Goal: Information Seeking & Learning: Check status

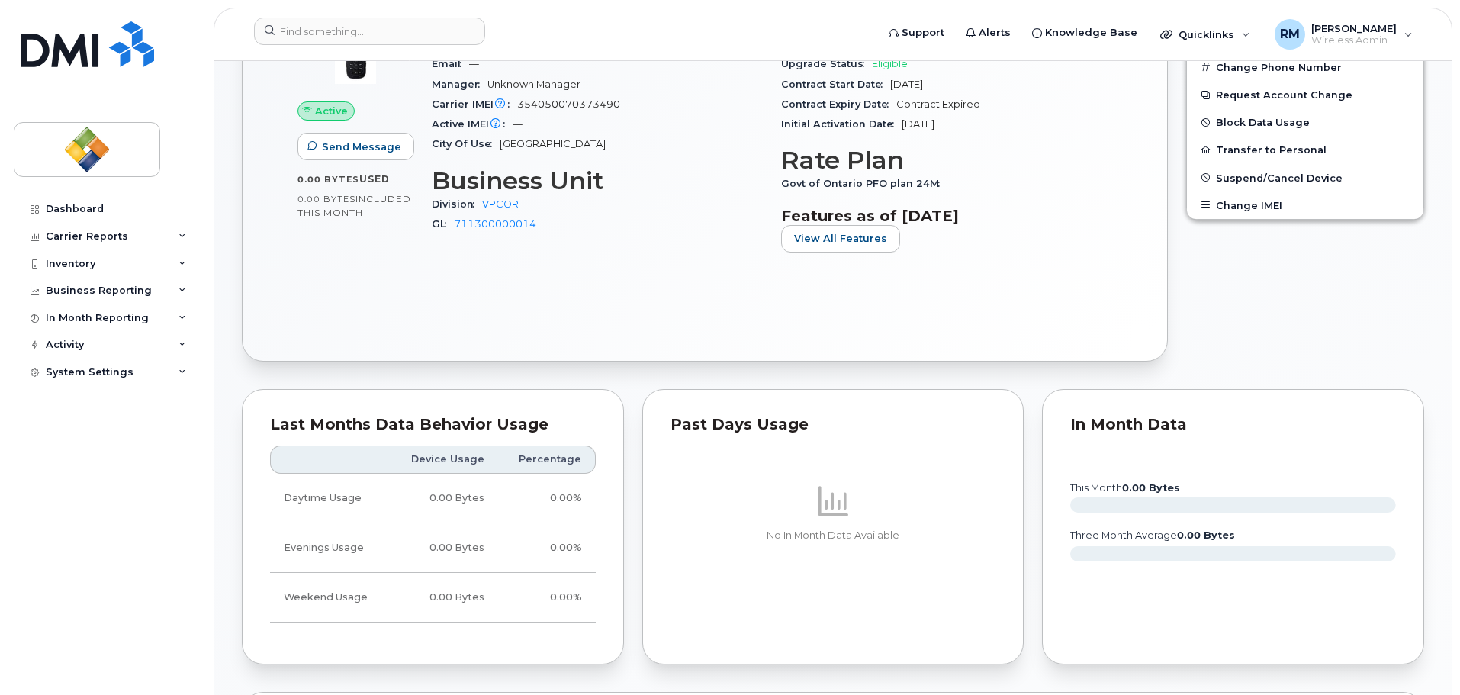
scroll to position [76, 0]
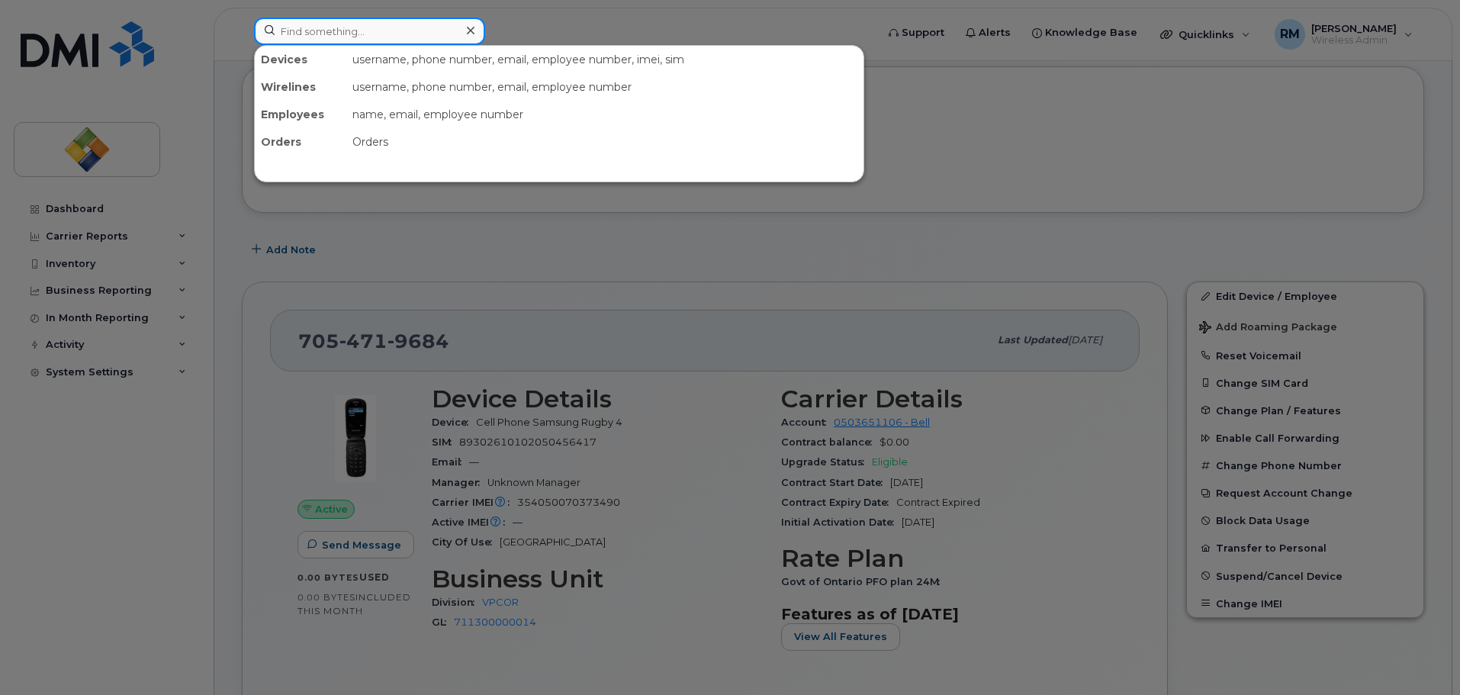
click at [307, 27] on input at bounding box center [369, 31] width 231 height 27
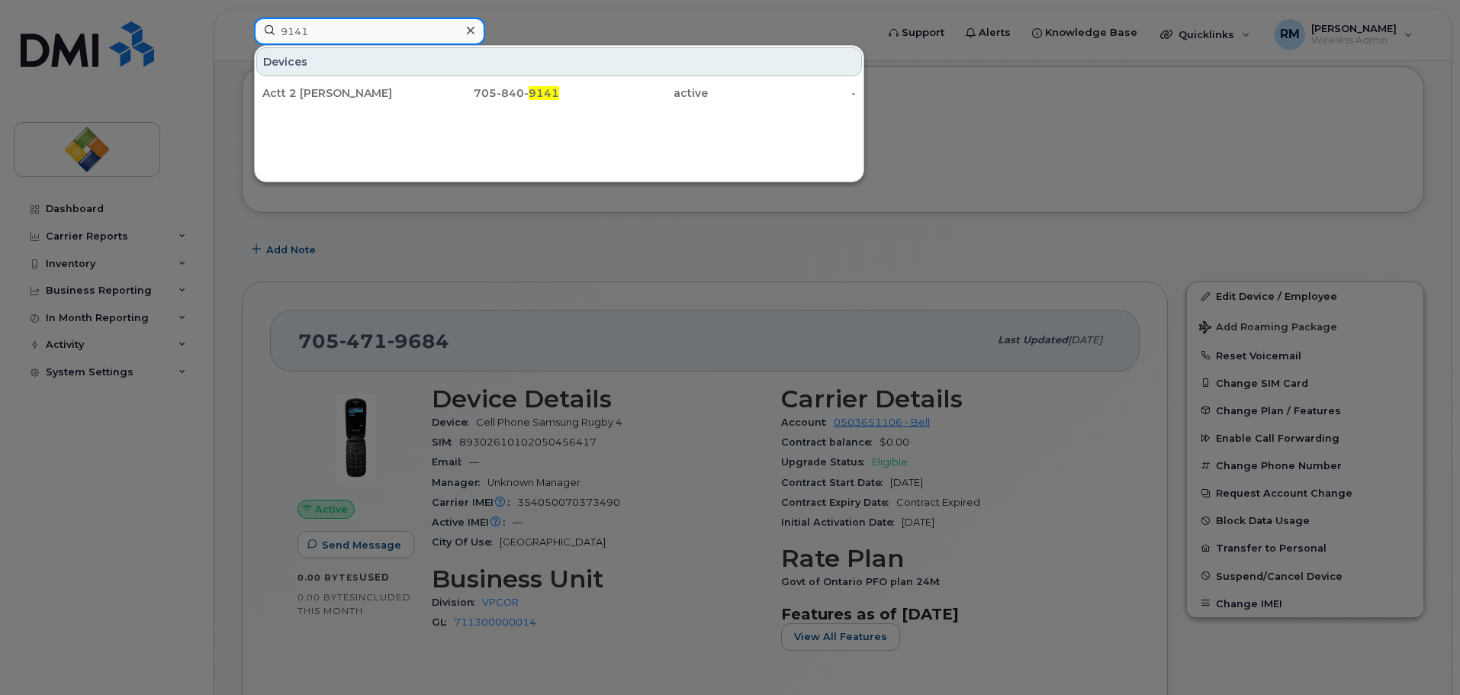
type input "9141"
click at [713, 220] on div at bounding box center [730, 347] width 1460 height 695
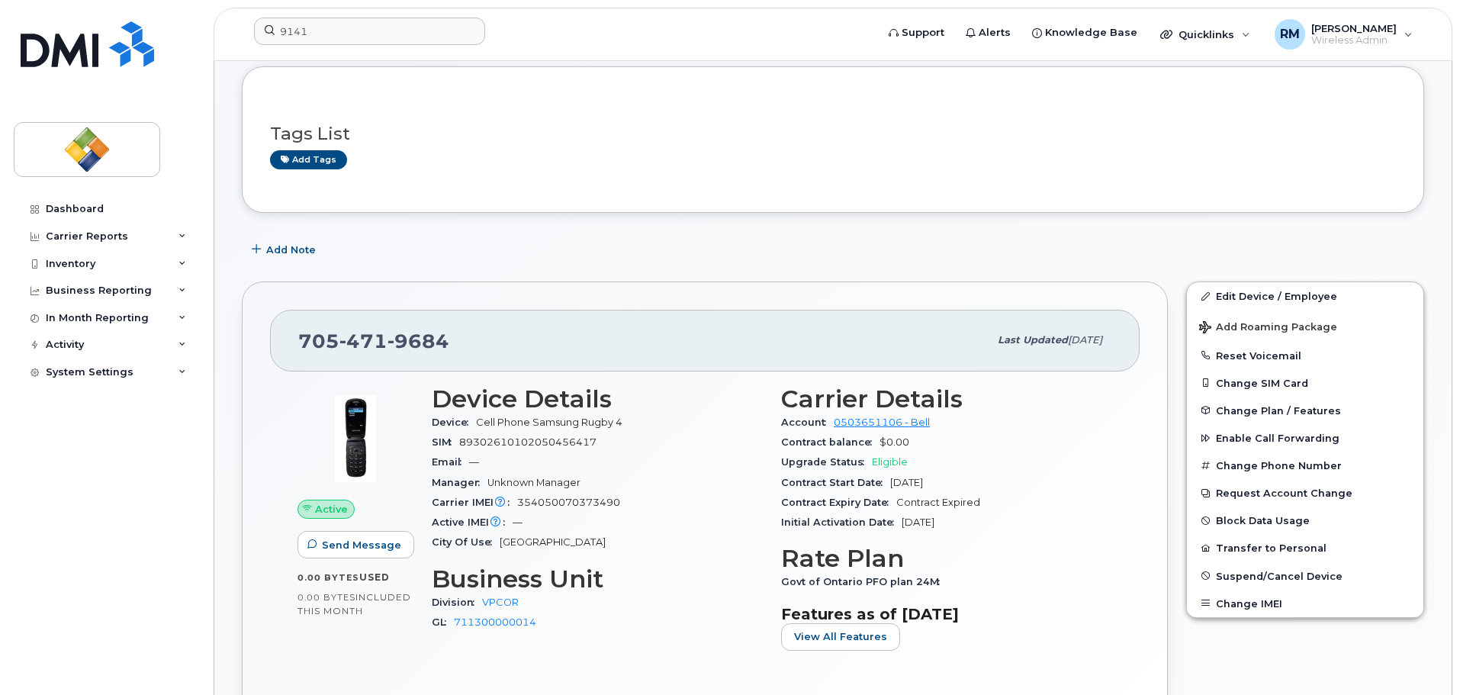
click at [637, 21] on form "9141" at bounding box center [560, 31] width 612 height 27
click at [68, 204] on div "Dashboard" at bounding box center [75, 209] width 58 height 12
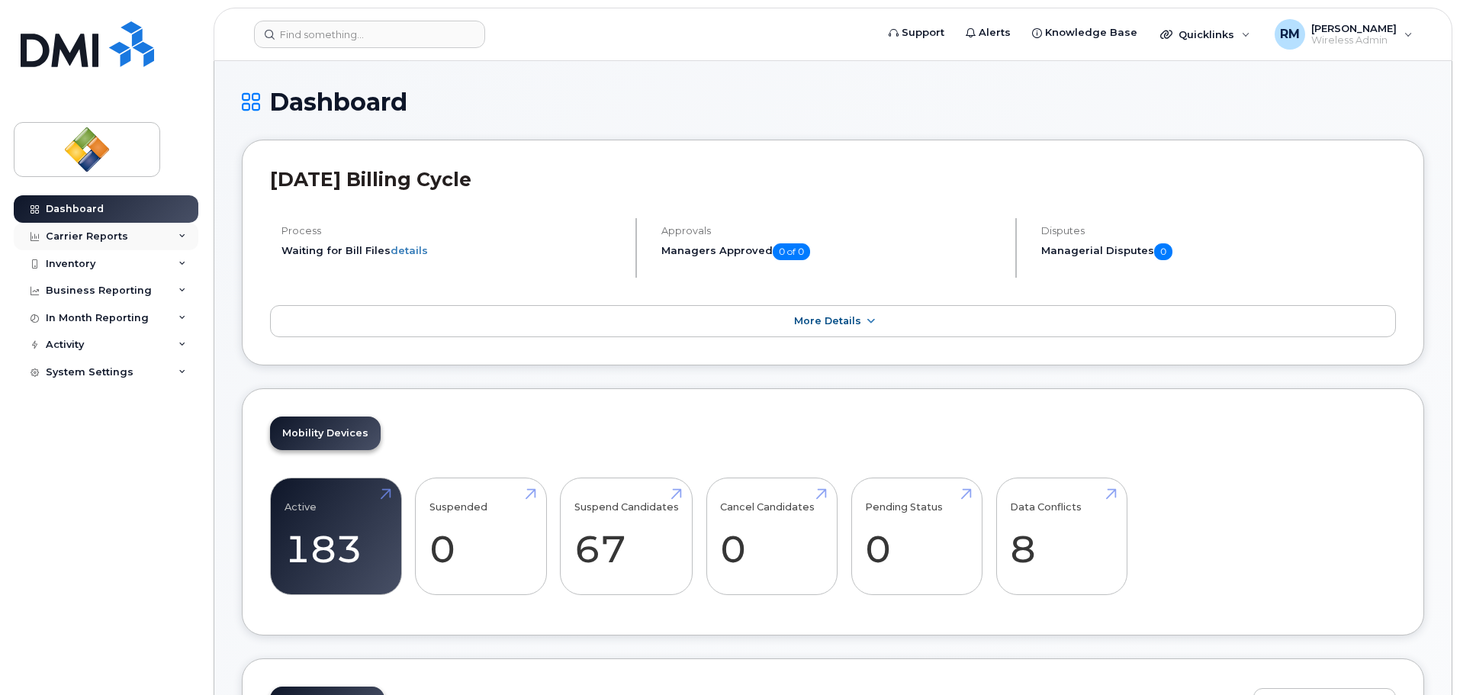
click at [89, 236] on div "Carrier Reports" at bounding box center [87, 236] width 82 height 12
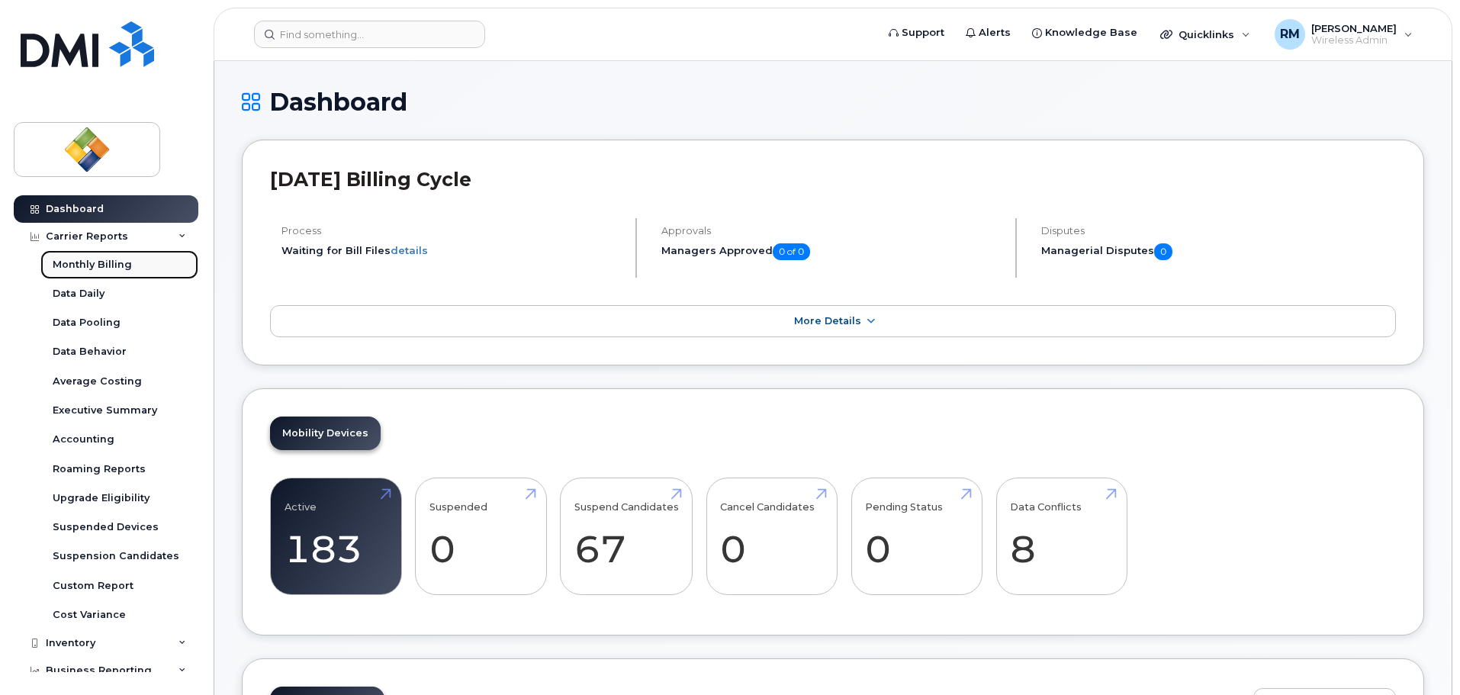
click at [63, 266] on div "Monthly Billing" at bounding box center [92, 265] width 79 height 14
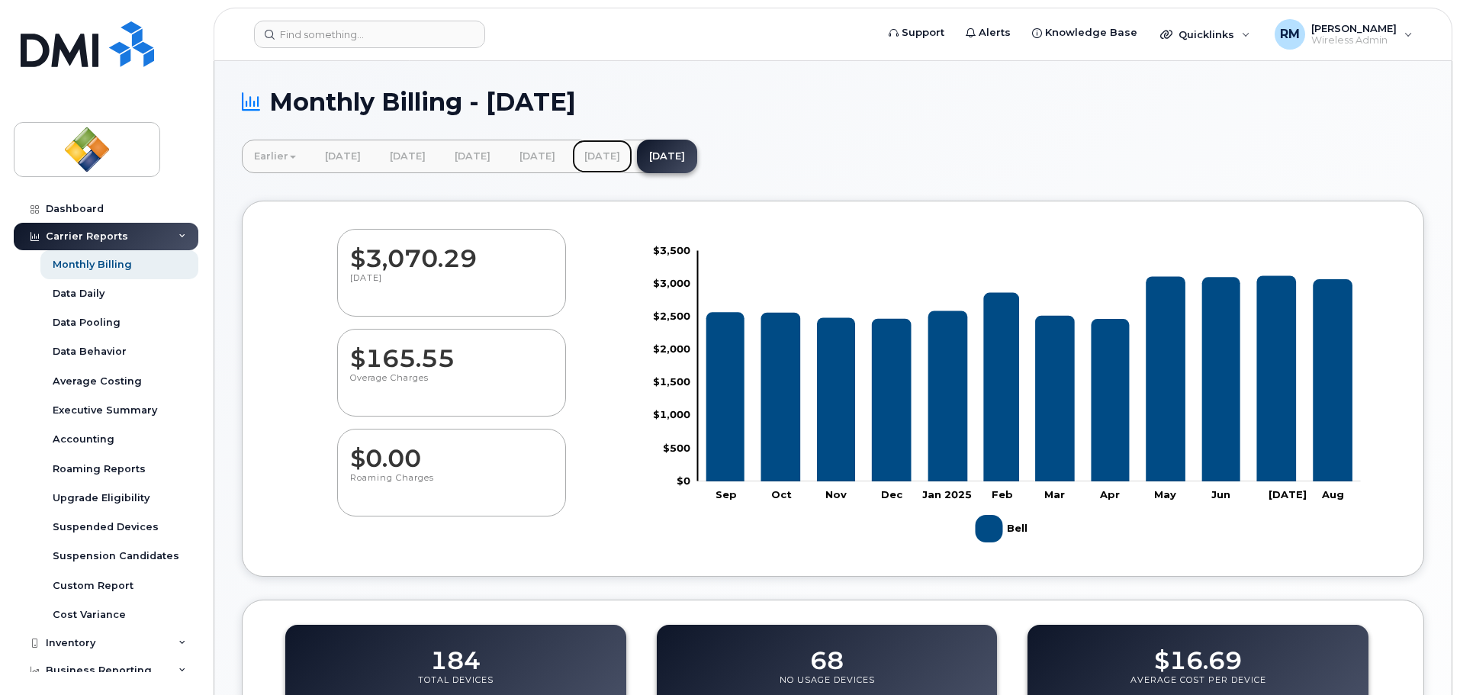
click at [632, 150] on link "July 2025" at bounding box center [602, 157] width 60 height 34
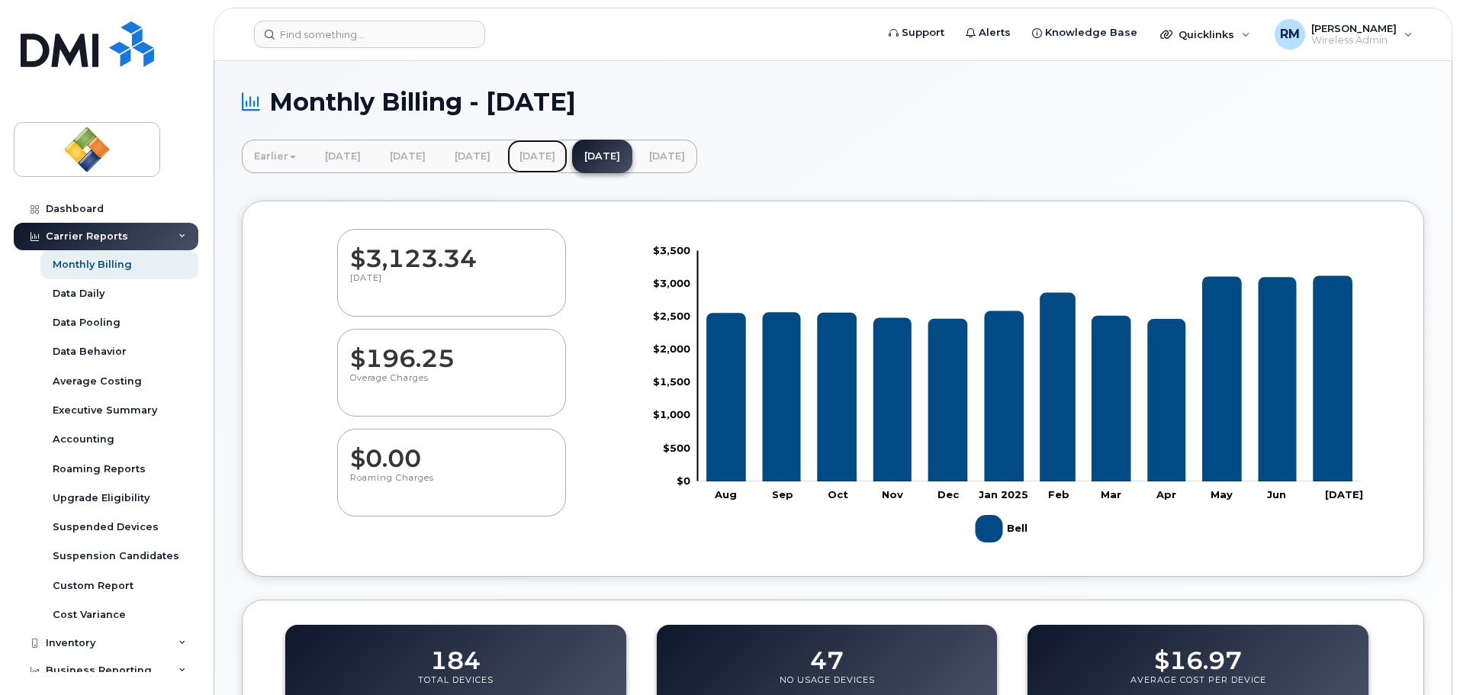
click at [568, 157] on link "June 2025" at bounding box center [537, 157] width 60 height 34
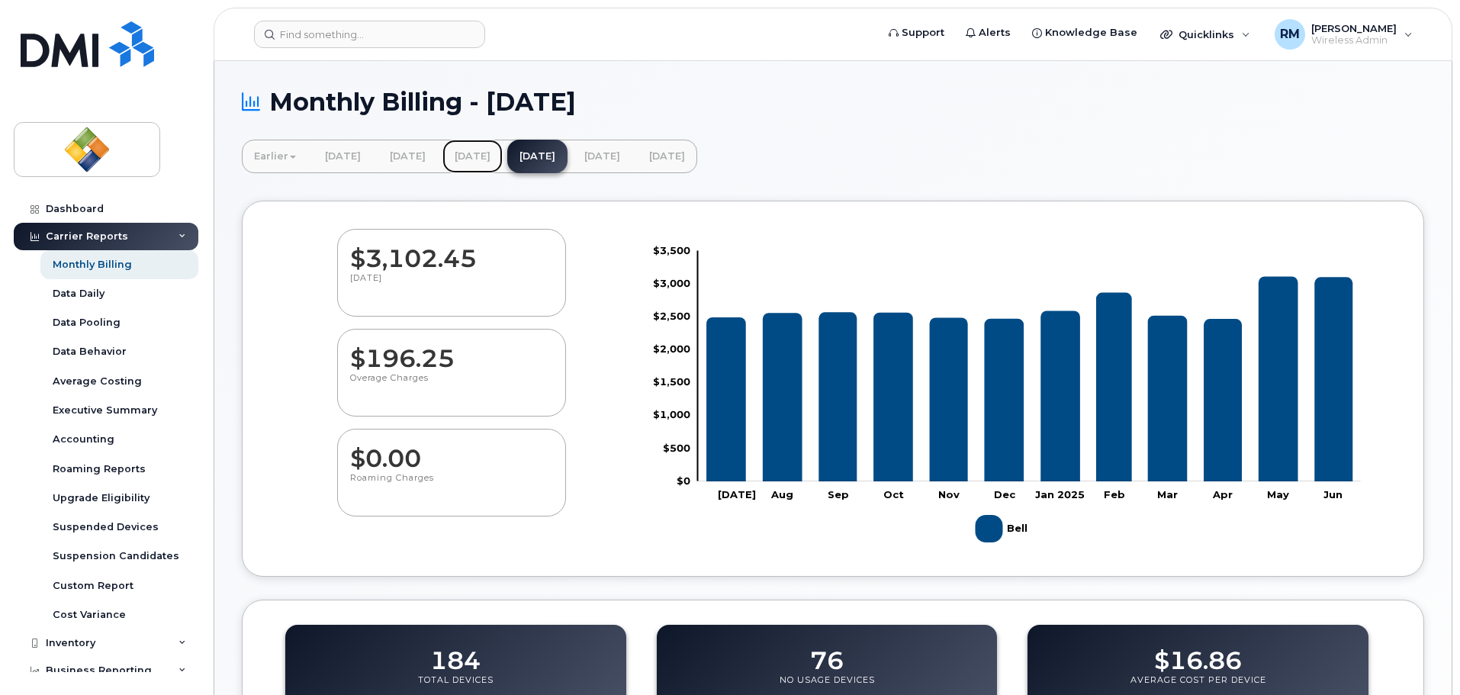
click at [503, 153] on link "[DATE]" at bounding box center [473, 157] width 60 height 34
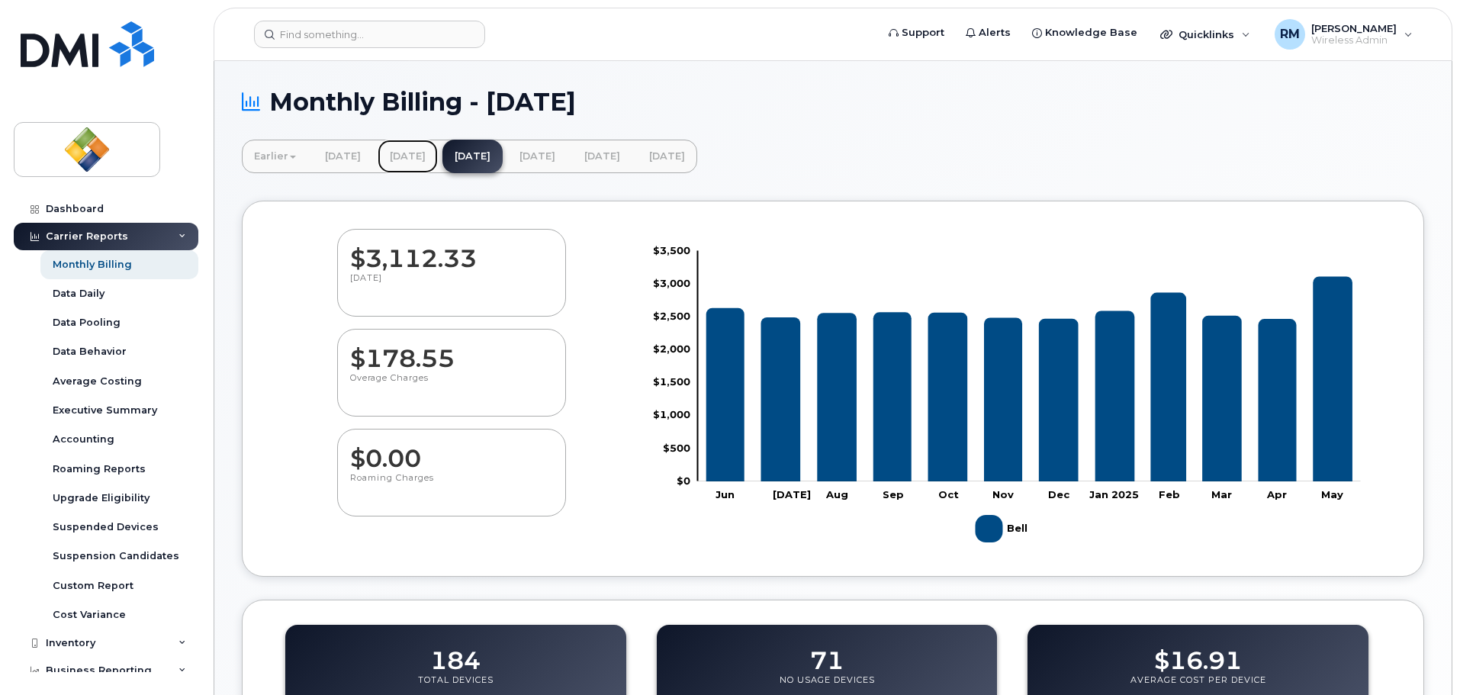
click at [429, 158] on link "[DATE]" at bounding box center [408, 157] width 60 height 34
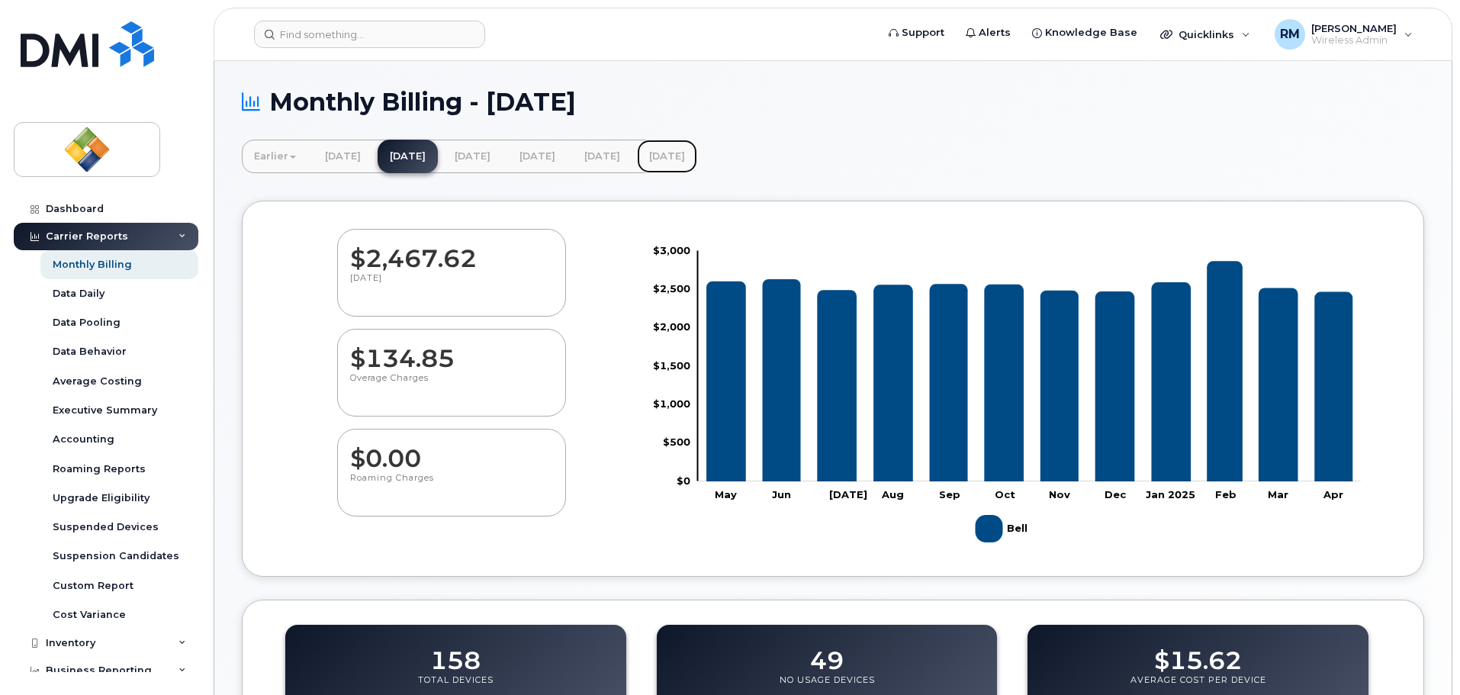
drag, startPoint x: 782, startPoint y: 153, endPoint x: 774, endPoint y: 156, distance: 8.2
click at [697, 153] on link "August 2025" at bounding box center [667, 157] width 60 height 34
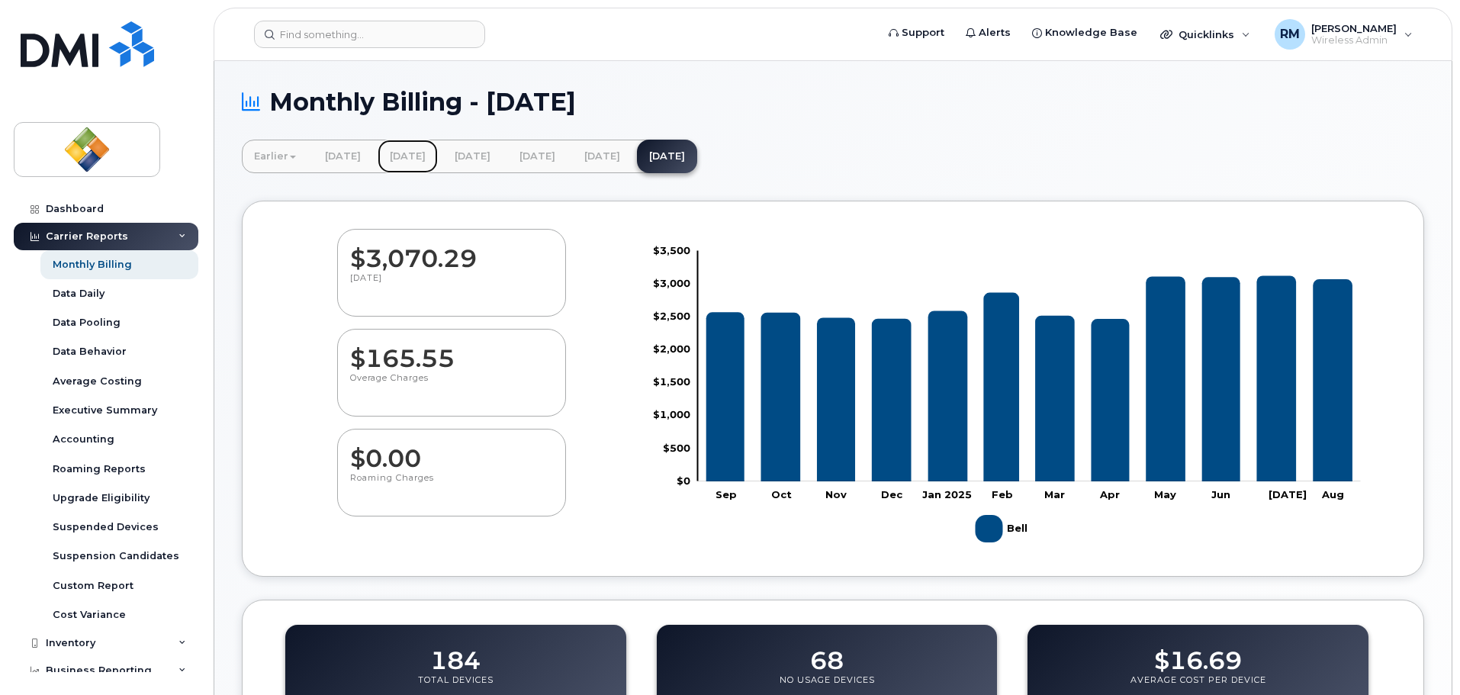
click at [438, 156] on link "[DATE]" at bounding box center [408, 157] width 60 height 34
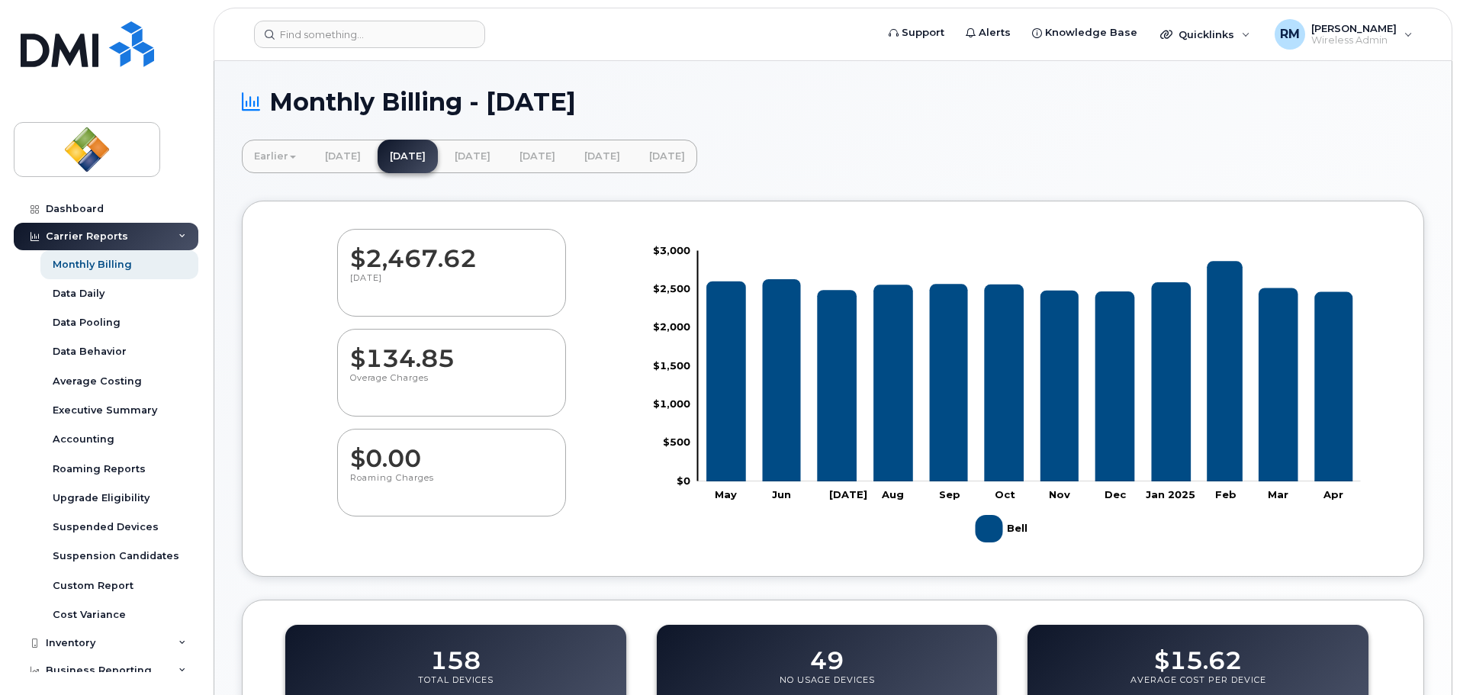
drag, startPoint x: 1154, startPoint y: 114, endPoint x: 1136, endPoint y: 117, distance: 17.8
click at [1154, 114] on h1 "Monthly Billing - [DATE]" at bounding box center [833, 102] width 1183 height 27
click at [276, 155] on link "Earlier" at bounding box center [275, 157] width 66 height 34
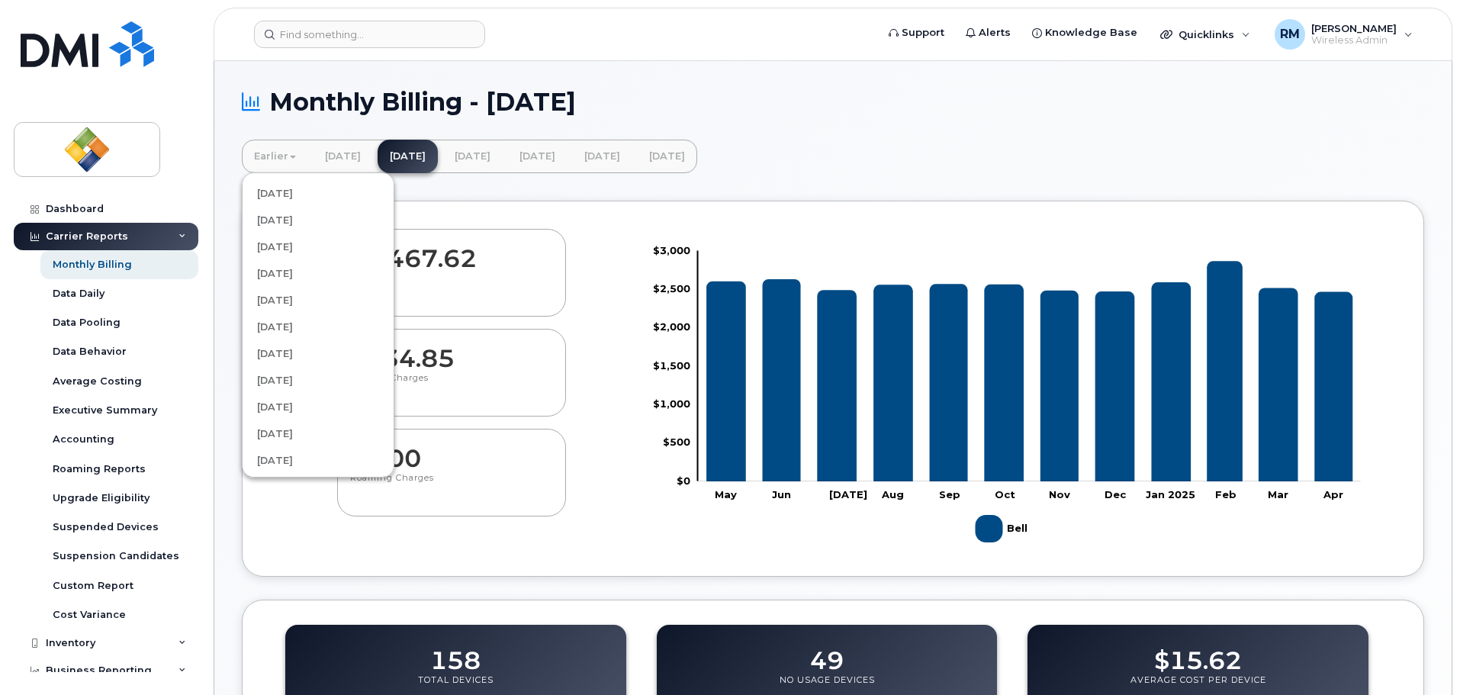
scroll to position [610, 0]
click at [275, 251] on link "January 2023" at bounding box center [318, 246] width 146 height 27
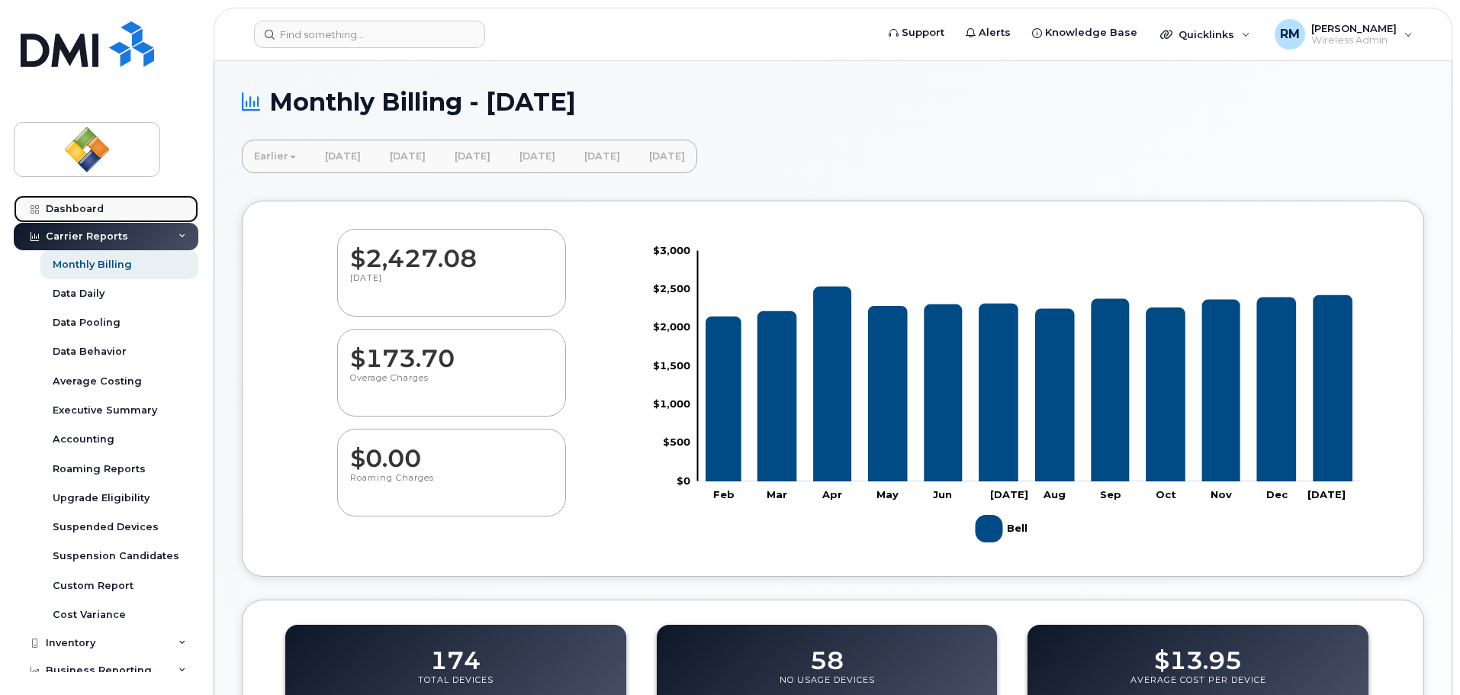
click at [79, 208] on div "Dashboard" at bounding box center [75, 209] width 58 height 12
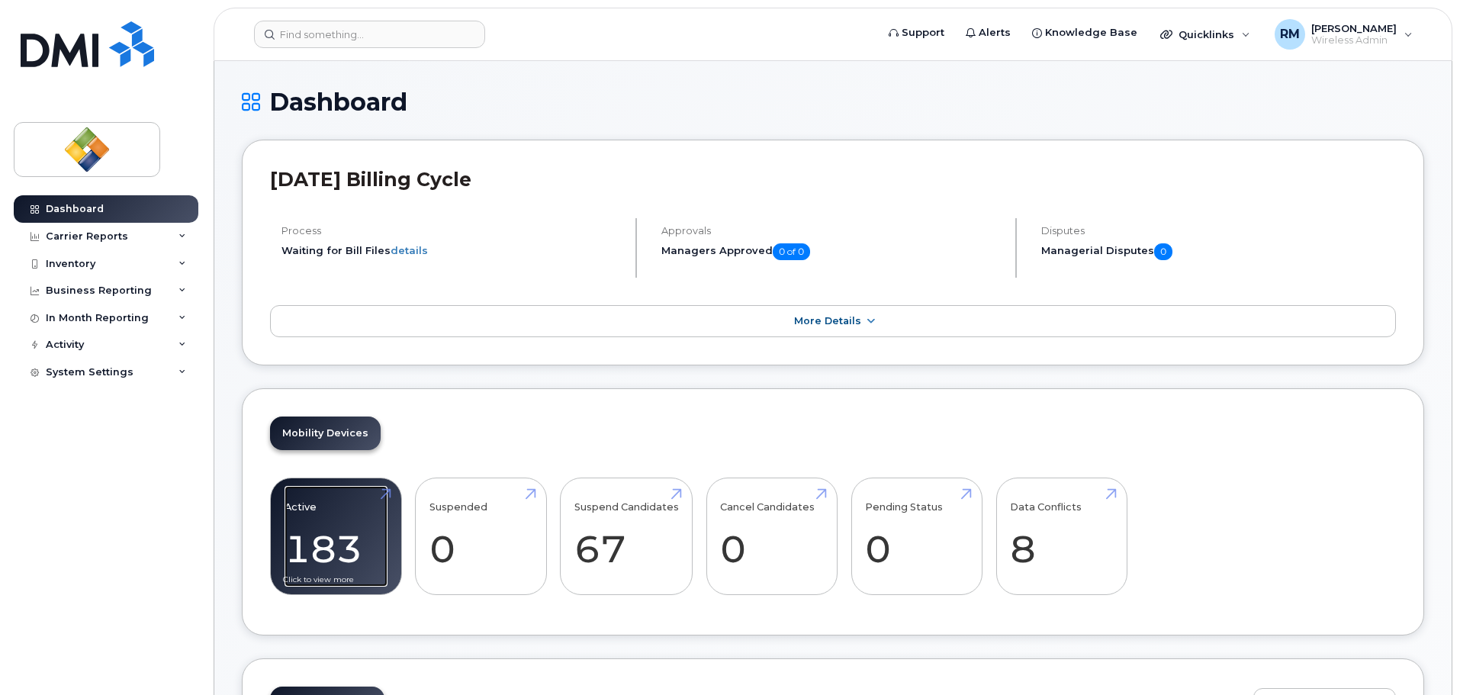
click at [340, 513] on link "Active 183 5%" at bounding box center [336, 536] width 103 height 101
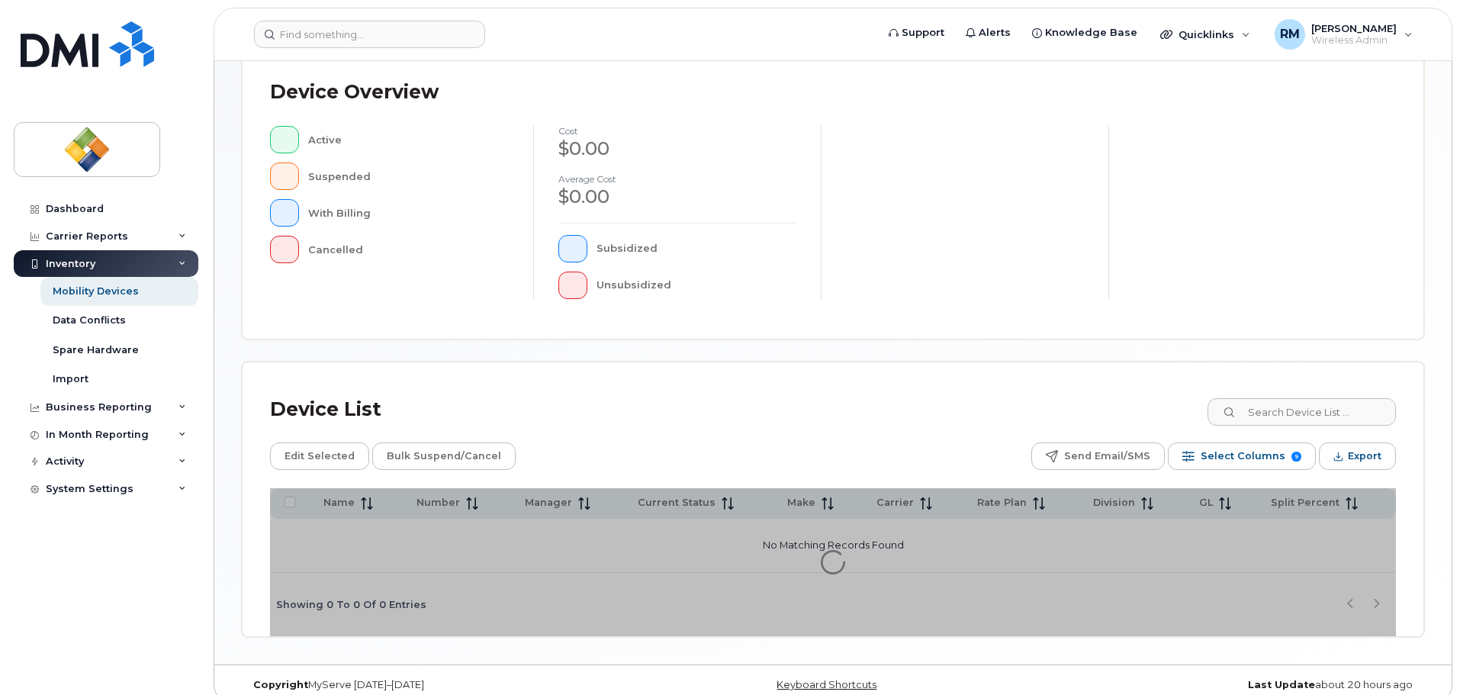
scroll to position [354, 0]
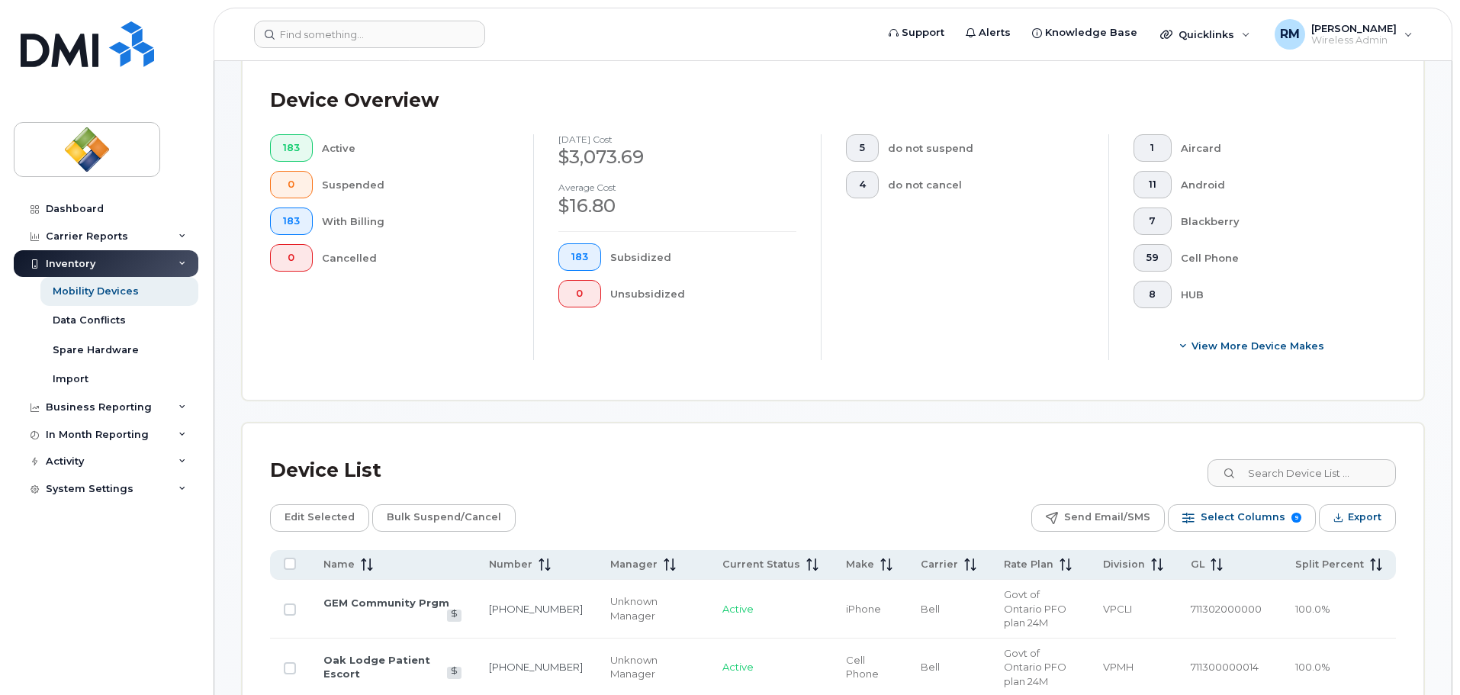
scroll to position [49, 0]
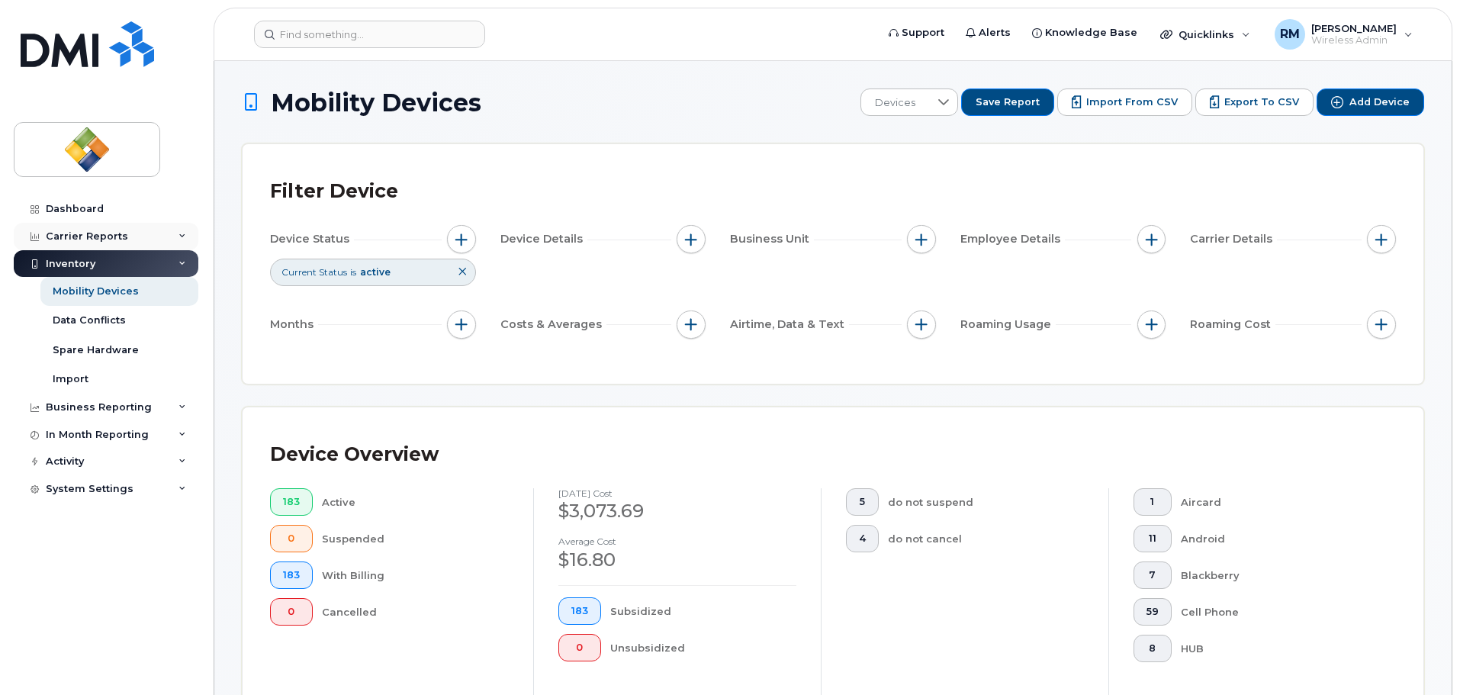
click at [80, 241] on div "Carrier Reports" at bounding box center [87, 236] width 82 height 12
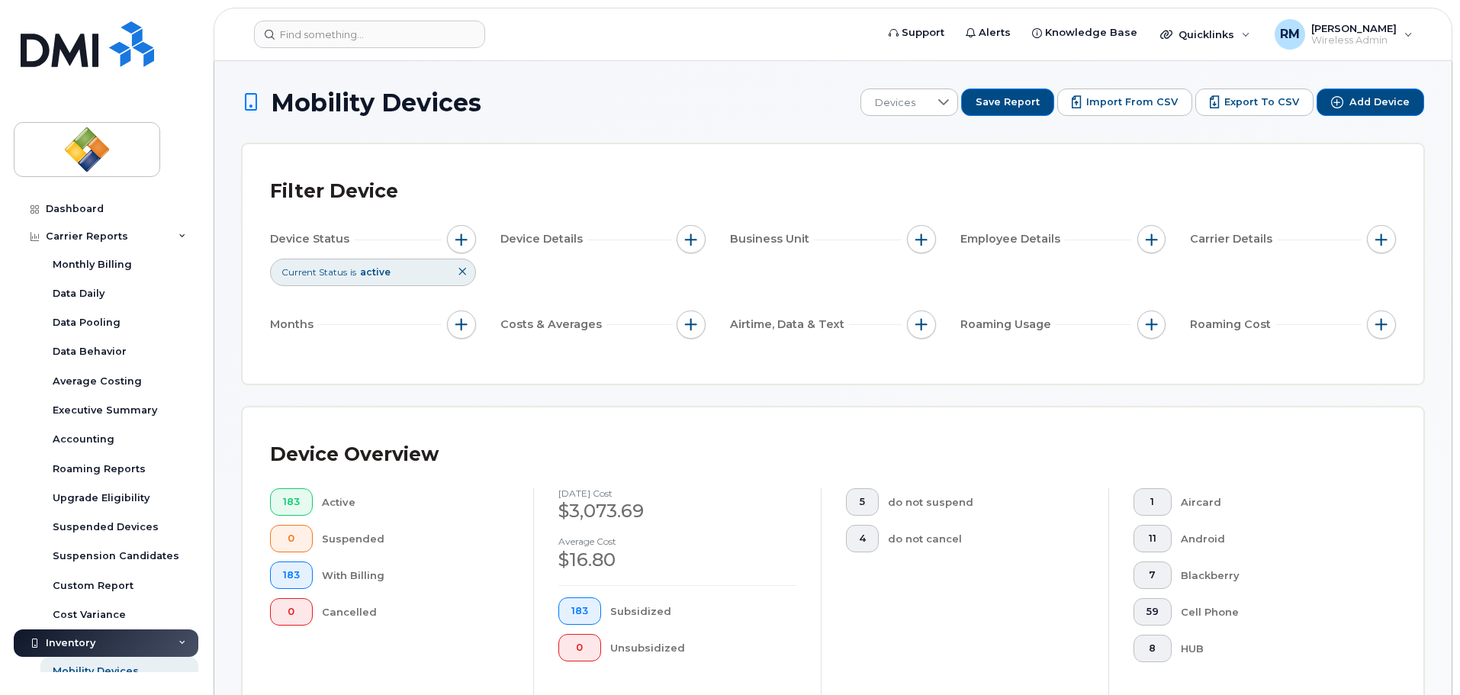
click at [356, 34] on input at bounding box center [369, 34] width 231 height 27
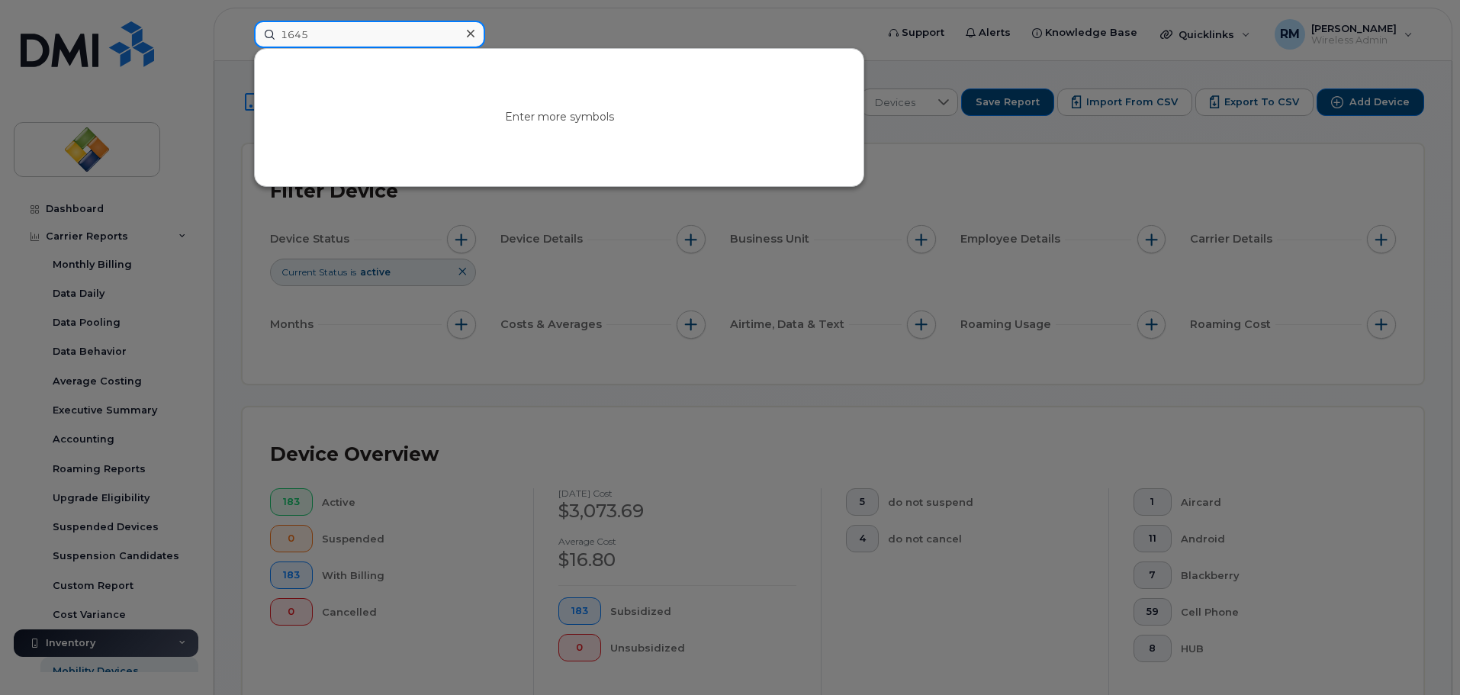
type input "1645"
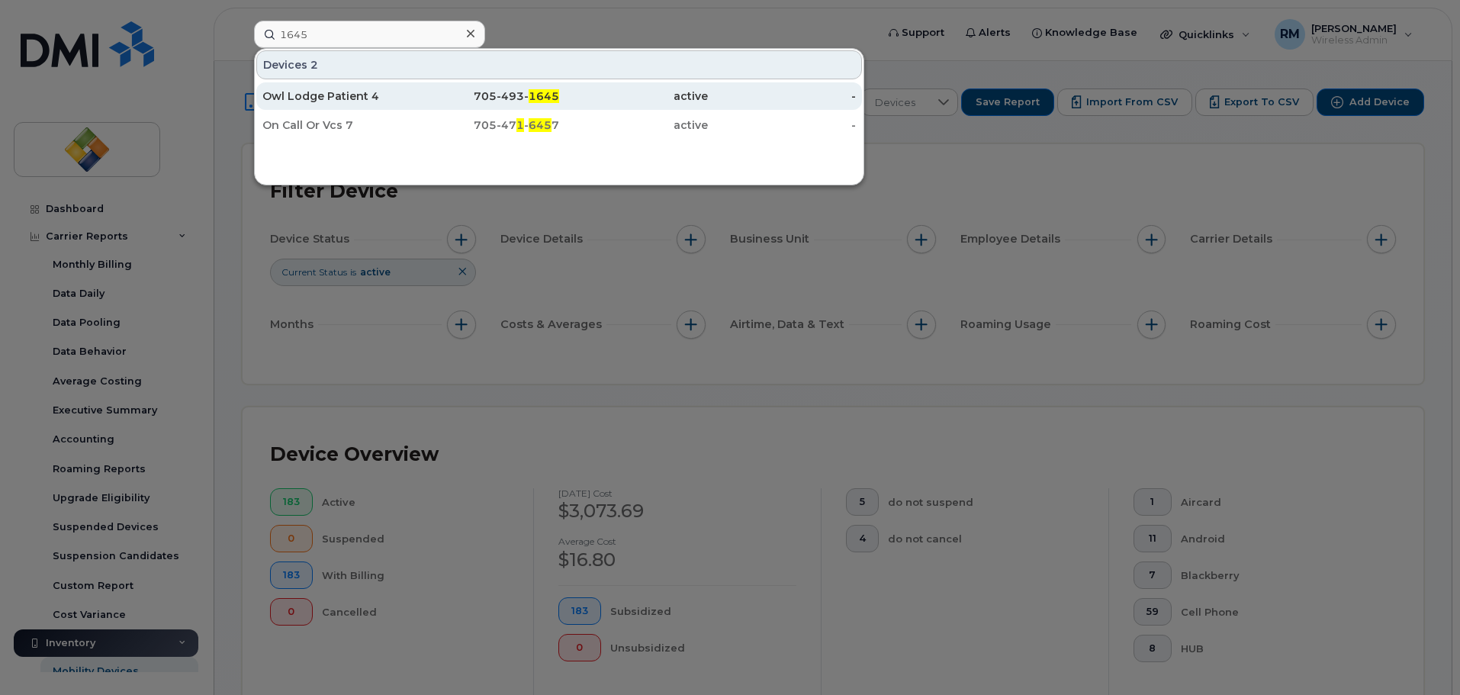
click at [360, 92] on div "Owl Lodge Patient 4" at bounding box center [336, 96] width 149 height 15
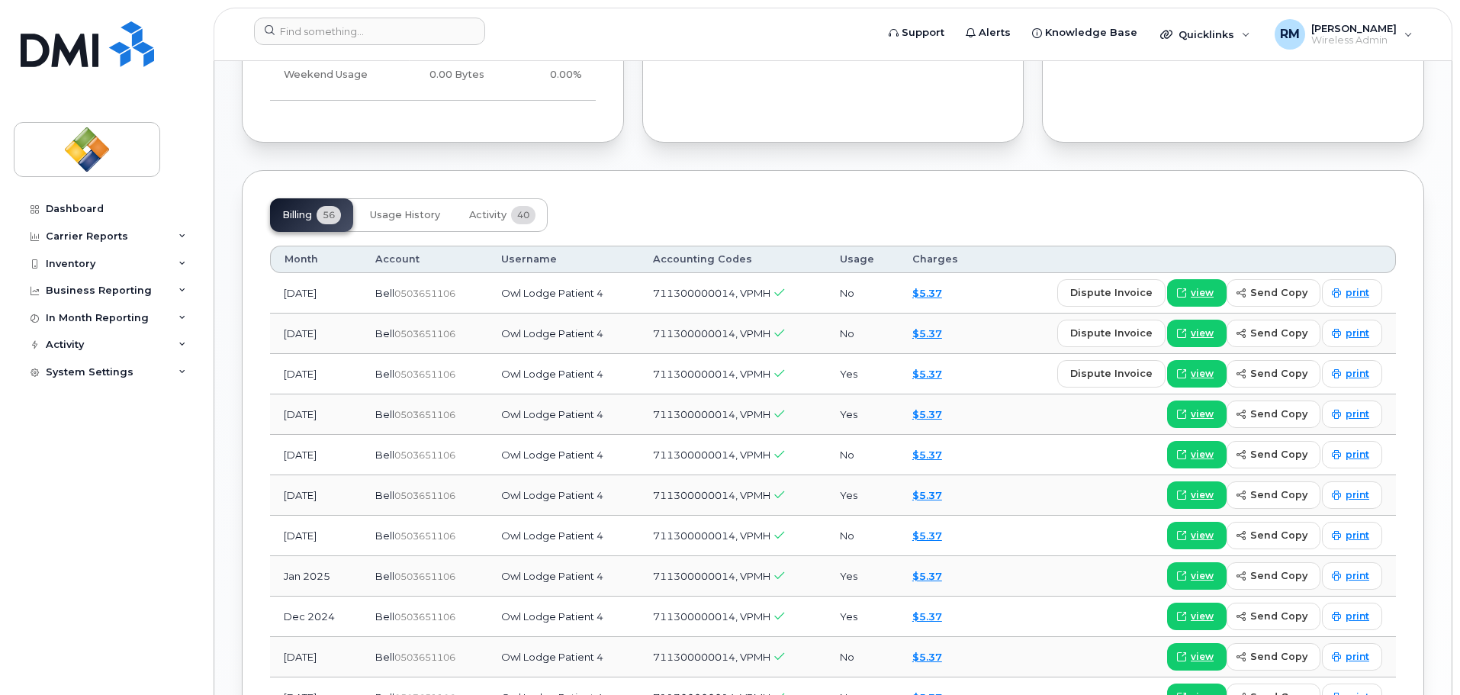
scroll to position [1144, 0]
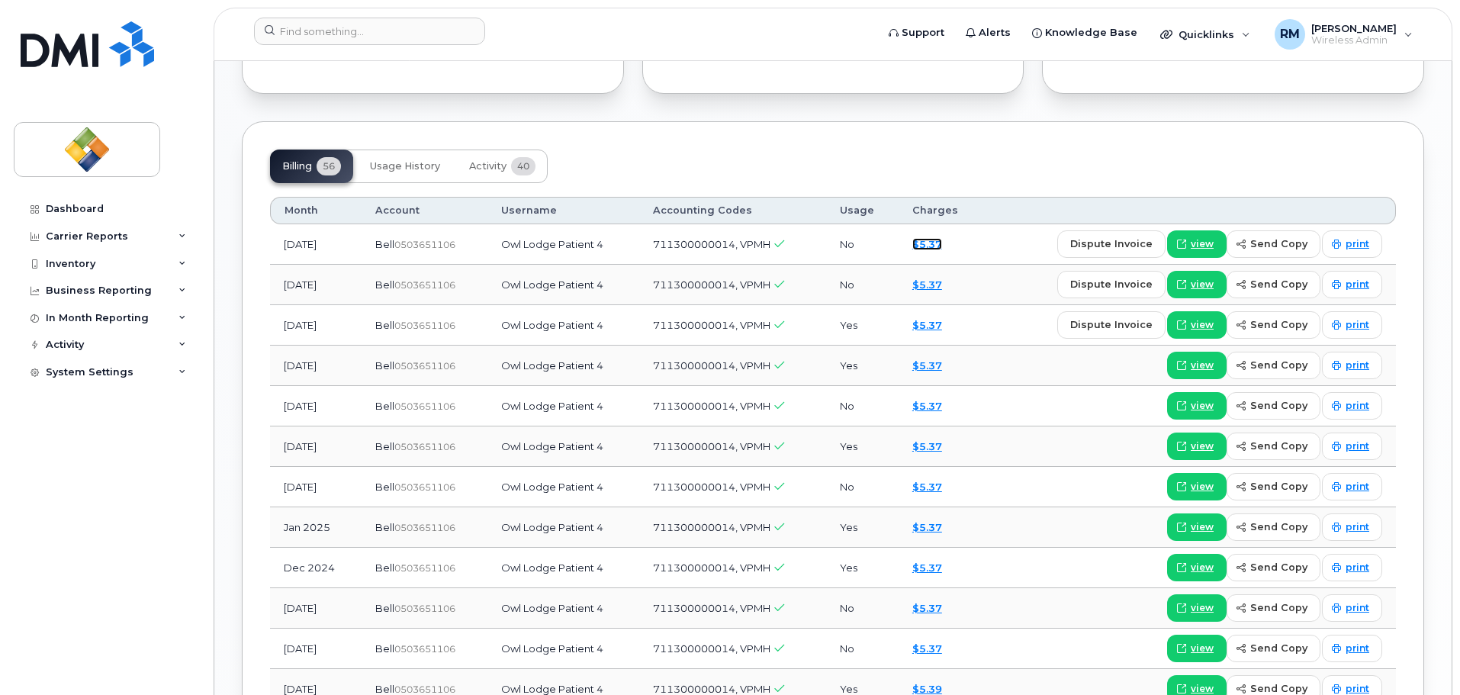
click at [937, 243] on link "$5.37" at bounding box center [928, 244] width 30 height 12
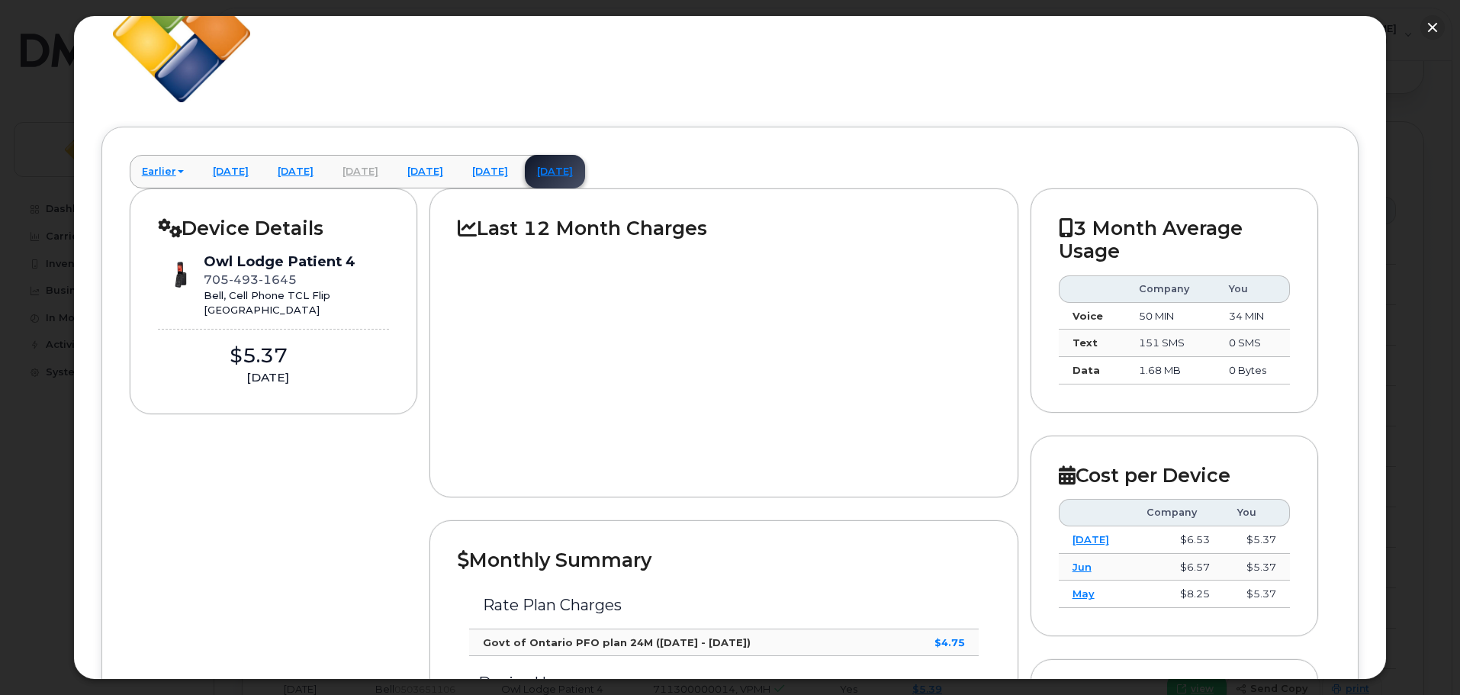
scroll to position [0, 0]
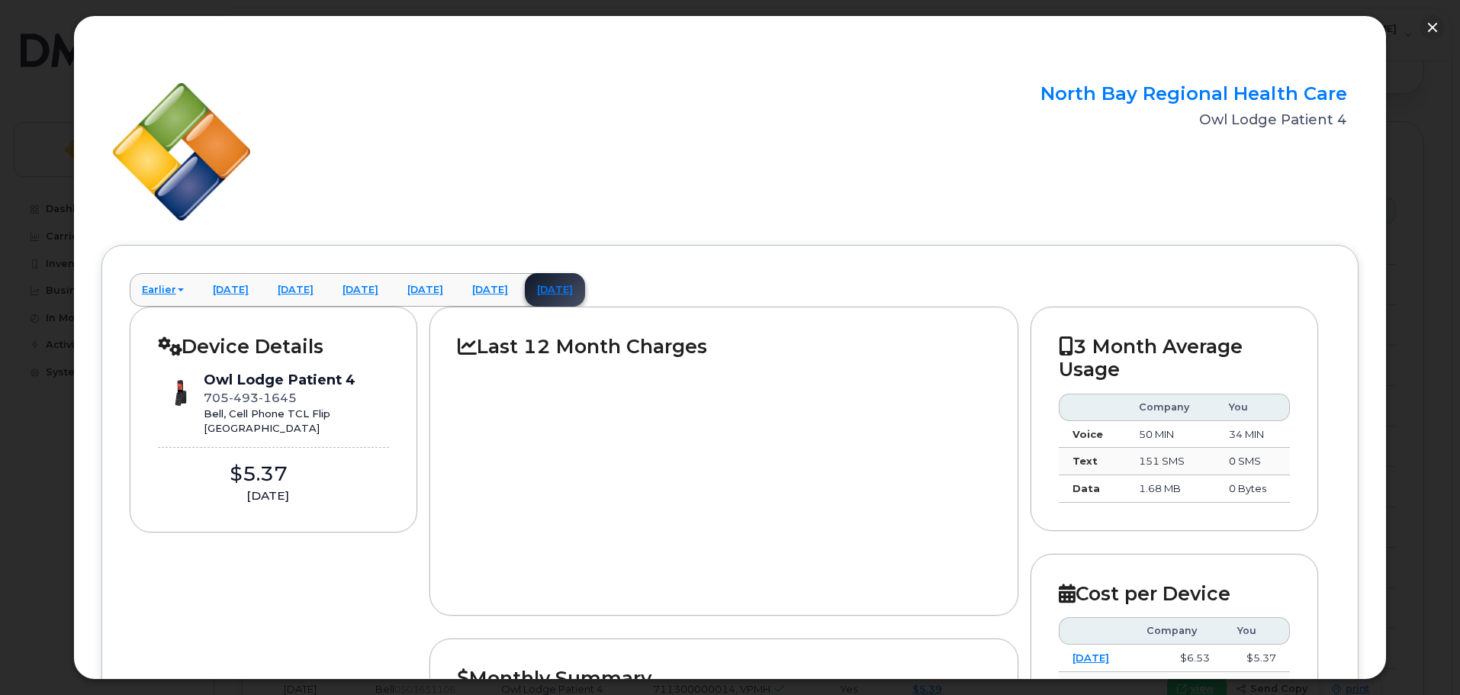
click at [1418, 24] on div at bounding box center [730, 347] width 1460 height 695
click at [1434, 24] on button "button" at bounding box center [1433, 27] width 24 height 24
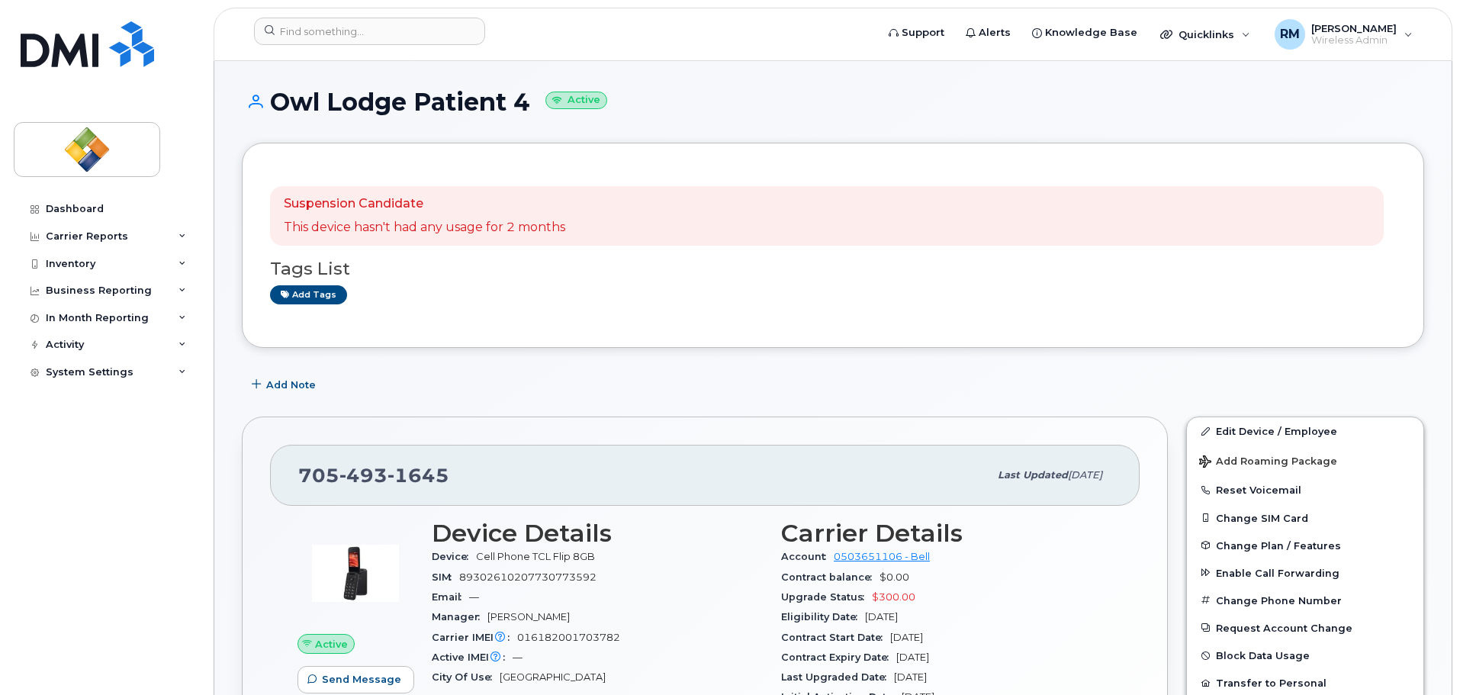
click at [470, 309] on div "Suspension Candidate This device hasn't had any usage for 2 months Tags List Ad…" at bounding box center [833, 245] width 1126 height 149
click at [159, 470] on div "Dashboard Carrier Reports Monthly Billing Data Daily Data Pooling Data Behavior…" at bounding box center [108, 433] width 188 height 477
click at [441, 382] on div "Add Note" at bounding box center [833, 384] width 1183 height 27
click at [146, 482] on div "Dashboard Carrier Reports Monthly Billing Data Daily Data Pooling Data Behavior…" at bounding box center [108, 433] width 188 height 477
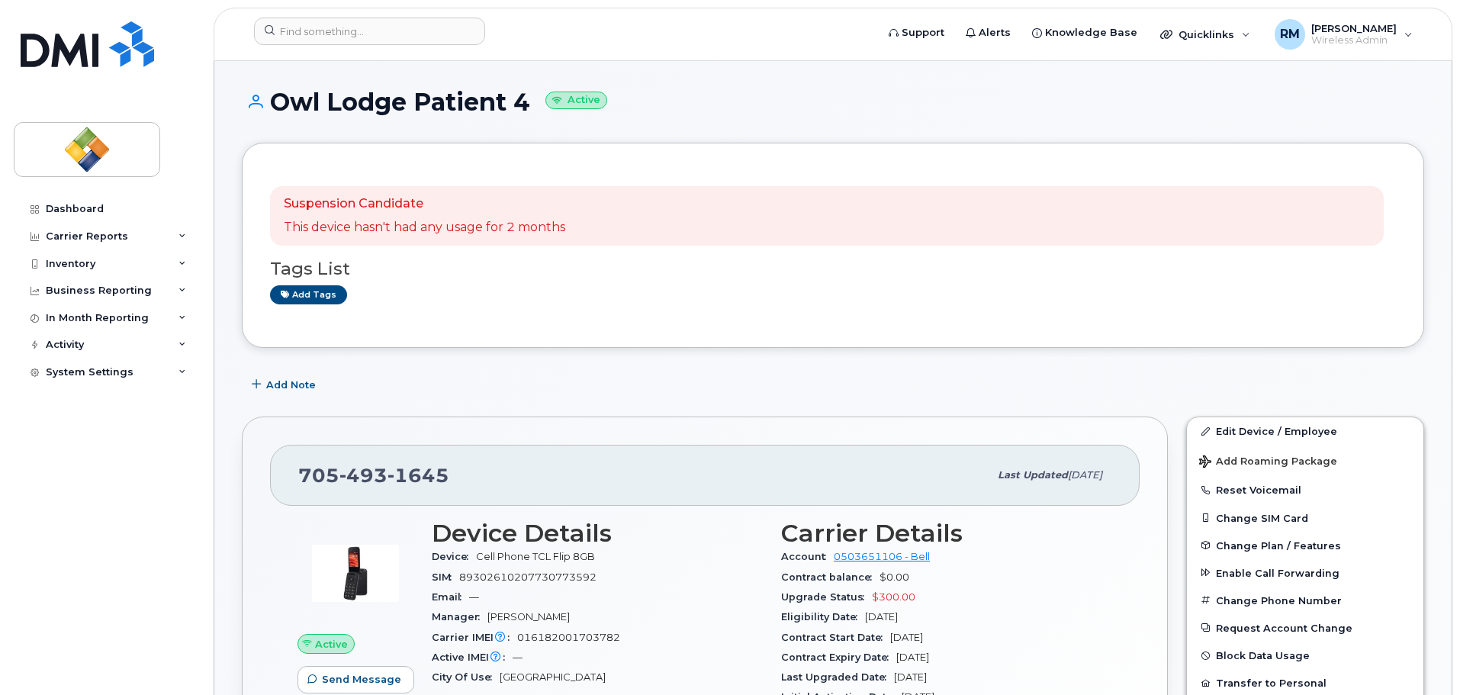
click at [766, 98] on h1 "Owl Lodge Patient 4 Active" at bounding box center [833, 102] width 1183 height 27
click at [223, 37] on header "Support Alerts Knowledge Base Quicklinks Suspend / Cancel Device Change SIM Car…" at bounding box center [833, 34] width 1239 height 53
click at [574, 139] on div "Owl Lodge Patient 4 Active" at bounding box center [833, 116] width 1183 height 54
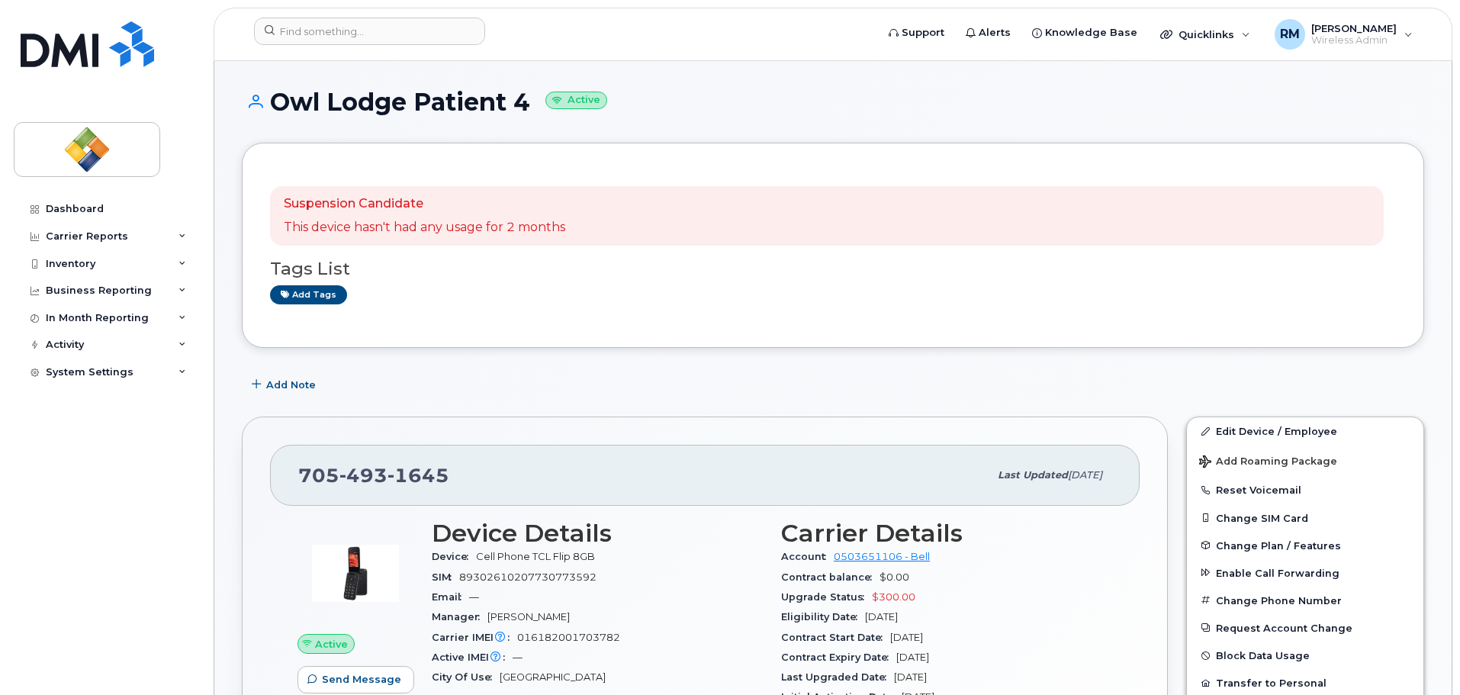
click at [174, 85] on div "Dashboard Carrier Reports Monthly Billing Data Daily Data Pooling Data Behavior…" at bounding box center [103, 347] width 207 height 695
click at [520, 385] on div "Add Note" at bounding box center [833, 384] width 1183 height 27
click at [761, 96] on h1 "Owl Lodge Patient 4 Active" at bounding box center [833, 102] width 1183 height 27
click at [732, 90] on h1 "Owl Lodge Patient 4 Active" at bounding box center [833, 102] width 1183 height 27
click at [720, 103] on h1 "Owl Lodge Patient 4 Active" at bounding box center [833, 102] width 1183 height 27
